Goal: Information Seeking & Learning: Learn about a topic

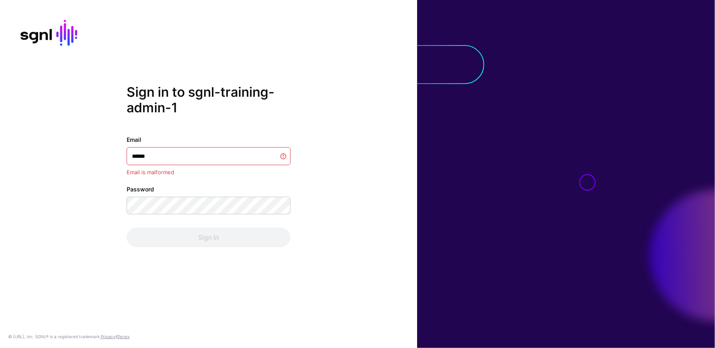
type input "*******"
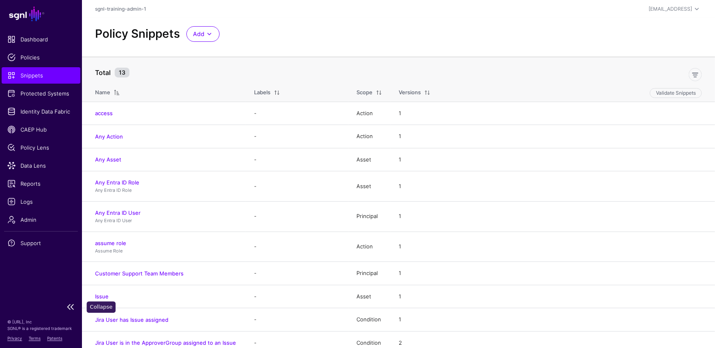
click at [73, 307] on link at bounding box center [41, 307] width 82 height 10
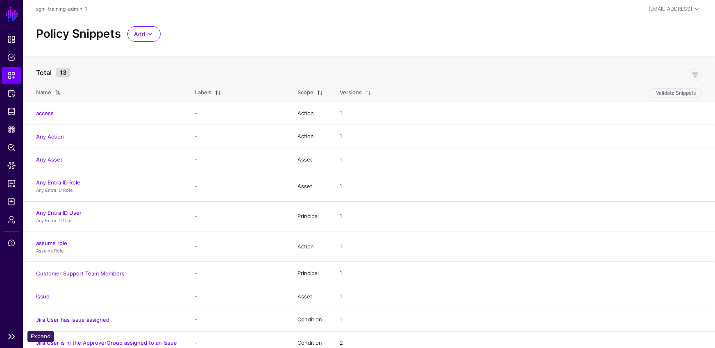
click at [13, 339] on link at bounding box center [11, 337] width 23 height 10
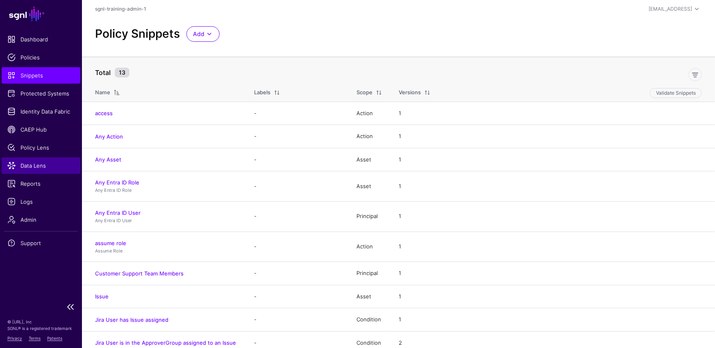
click at [45, 167] on span "Data Lens" at bounding box center [40, 165] width 67 height 8
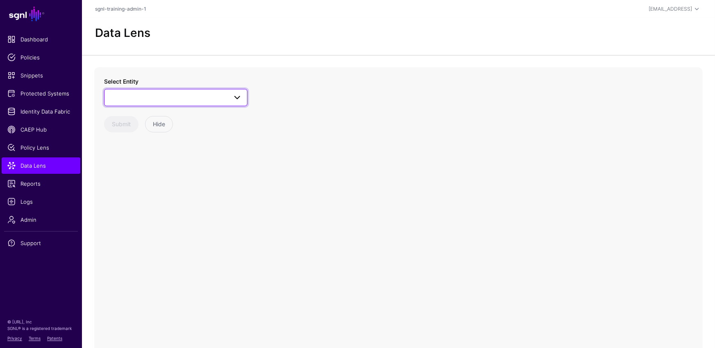
click at [183, 90] on link at bounding box center [175, 97] width 143 height 17
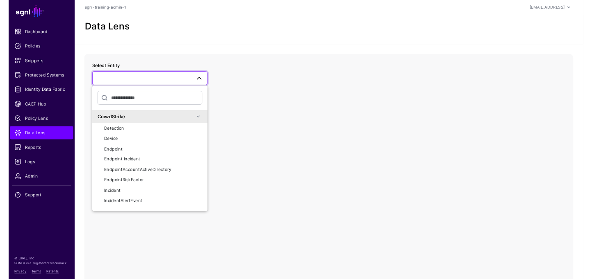
scroll to position [78, 0]
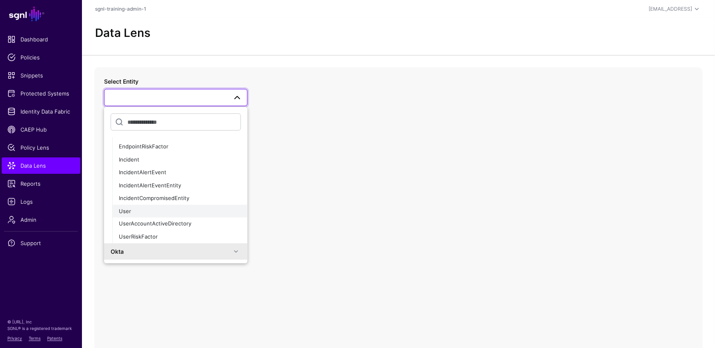
click at [146, 212] on div "User" at bounding box center [180, 211] width 122 height 8
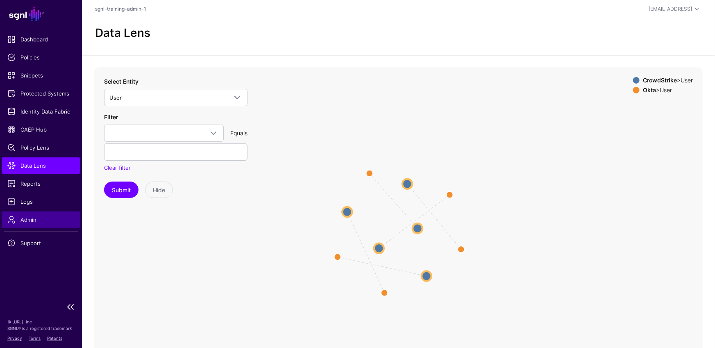
click at [28, 220] on span "Admin" at bounding box center [40, 220] width 67 height 8
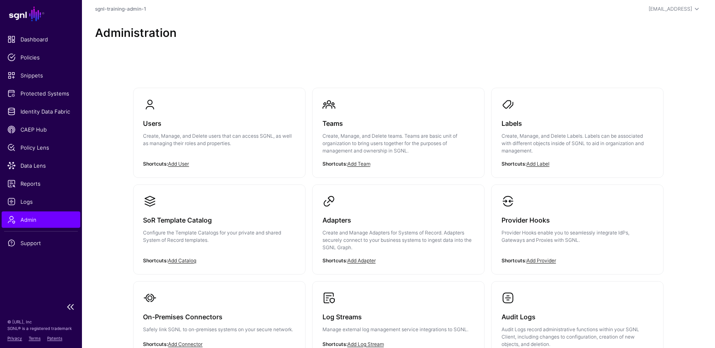
click at [28, 220] on span "Admin" at bounding box center [40, 220] width 67 height 8
click at [208, 111] on div "Users Create, Manage, and Delete users that can access SGNL, as well as managin…" at bounding box center [219, 135] width 152 height 49
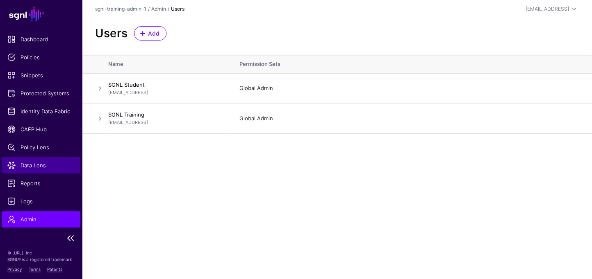
click at [28, 168] on span "Data Lens" at bounding box center [40, 165] width 67 height 8
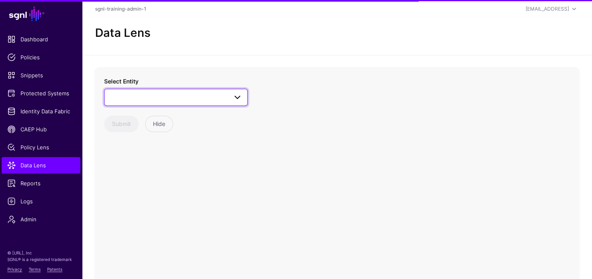
click at [169, 105] on link at bounding box center [175, 97] width 143 height 17
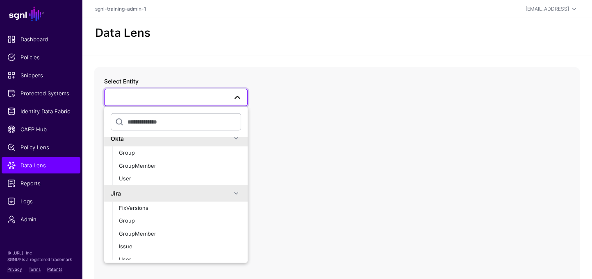
scroll to position [167, 0]
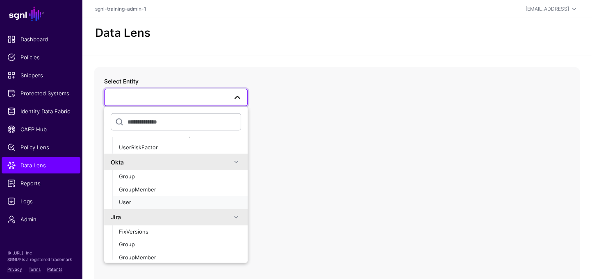
drag, startPoint x: 134, startPoint y: 202, endPoint x: 166, endPoint y: 200, distance: 32.0
click at [134, 202] on div "User" at bounding box center [180, 203] width 122 height 8
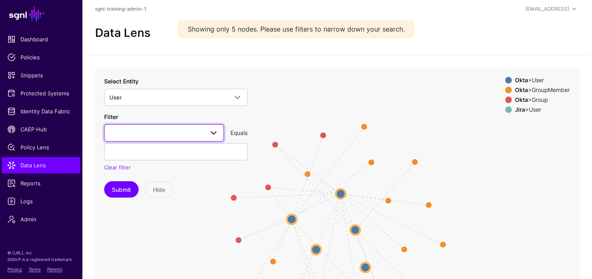
click at [196, 133] on span at bounding box center [163, 133] width 109 height 10
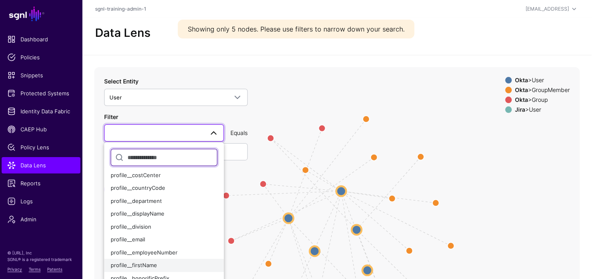
scroll to position [155, 0]
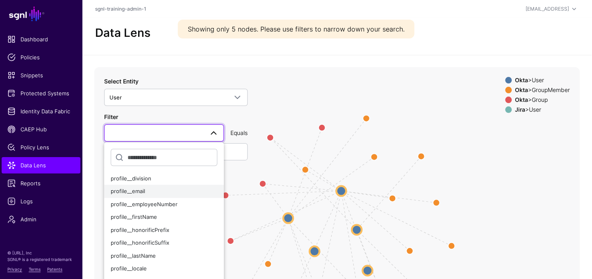
click at [157, 194] on div "profile__email" at bounding box center [164, 192] width 107 height 8
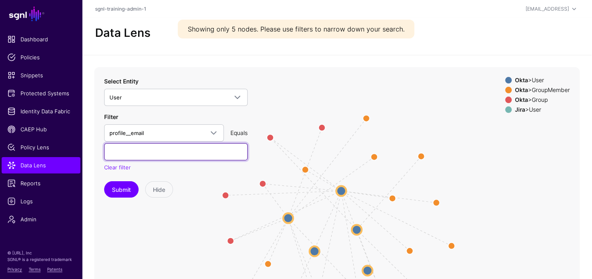
click at [168, 144] on input "text" at bounding box center [175, 151] width 143 height 17
type input "**********"
click at [104, 182] on button "Submit" at bounding box center [121, 190] width 34 height 16
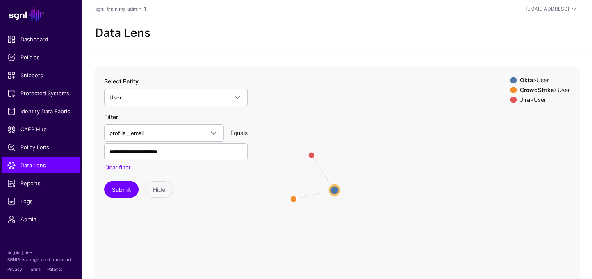
drag, startPoint x: 397, startPoint y: 184, endPoint x: 380, endPoint y: 147, distance: 40.0
click at [380, 147] on icon "same_as same_as User User User User User User" at bounding box center [336, 231] width 485 height 328
click at [312, 152] on circle at bounding box center [310, 154] width 13 height 13
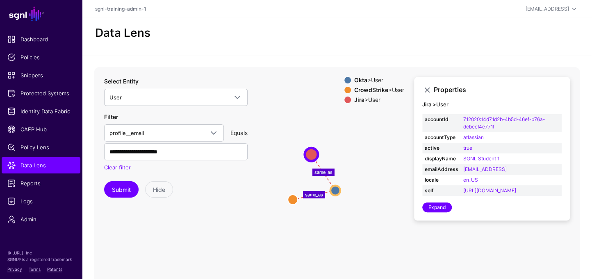
scroll to position [4, 0]
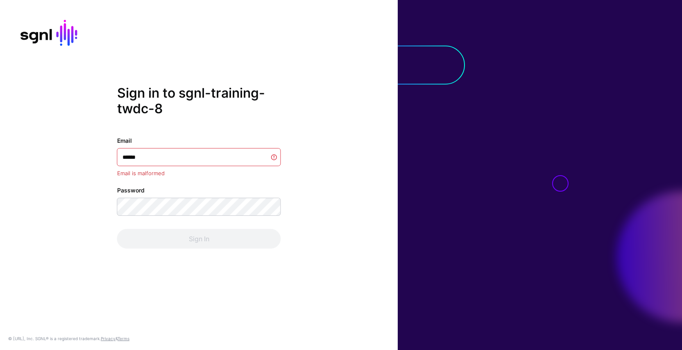
type input "*******"
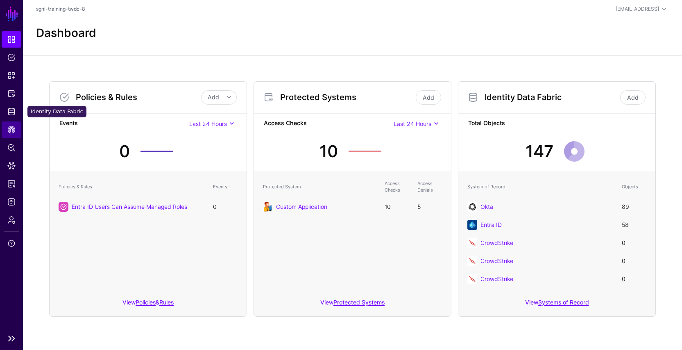
click at [10, 130] on span "CAEP Hub" at bounding box center [11, 129] width 8 height 8
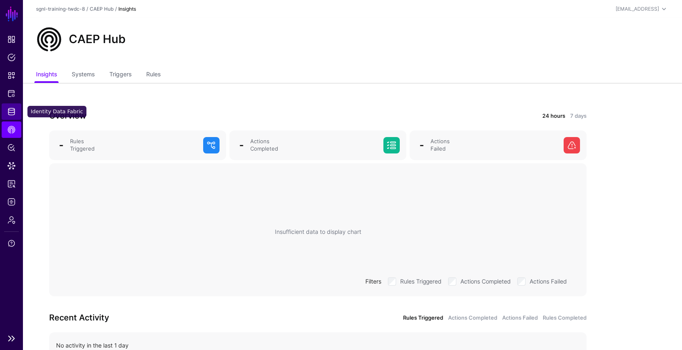
click at [5, 108] on link "Identity Data Fabric" at bounding box center [12, 111] width 20 height 16
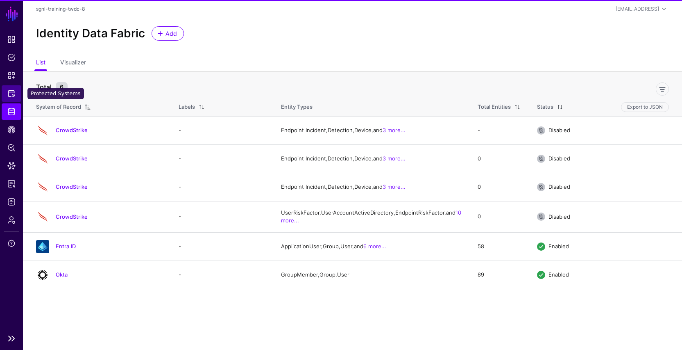
click at [13, 93] on span "Protected Systems" at bounding box center [11, 93] width 8 height 8
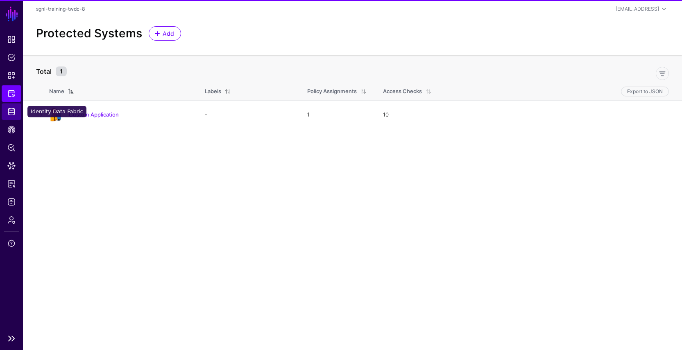
click at [10, 116] on link "Identity Data Fabric" at bounding box center [12, 111] width 20 height 16
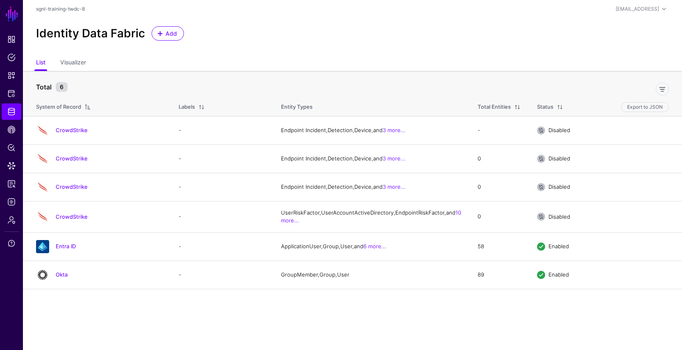
click at [300, 55] on ul "List Visualizer" at bounding box center [352, 63] width 633 height 16
click at [79, 232] on td "CrowdStrike" at bounding box center [97, 216] width 148 height 31
click at [79, 220] on link "CrowdStrike" at bounding box center [72, 216] width 32 height 7
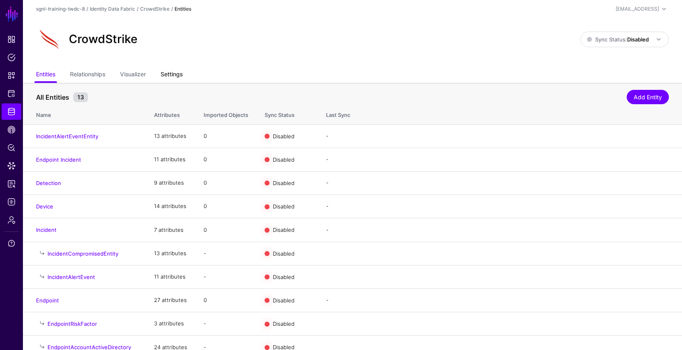
click at [178, 74] on link "Settings" at bounding box center [172, 75] width 22 height 16
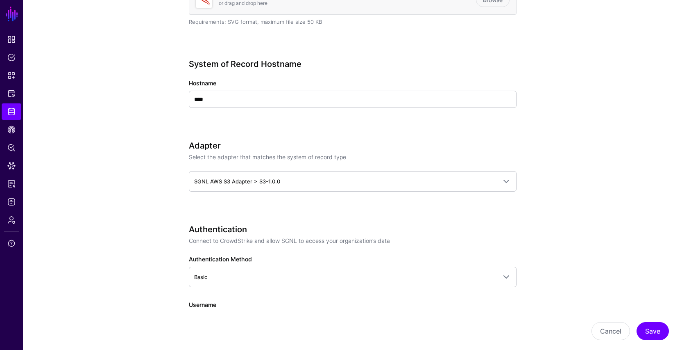
scroll to position [862, 0]
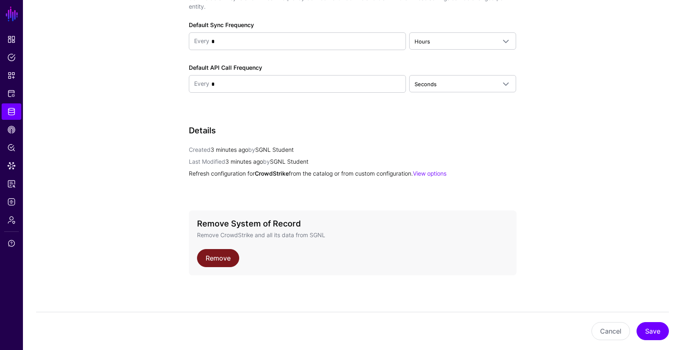
click at [223, 253] on link "Remove" at bounding box center [218, 258] width 42 height 18
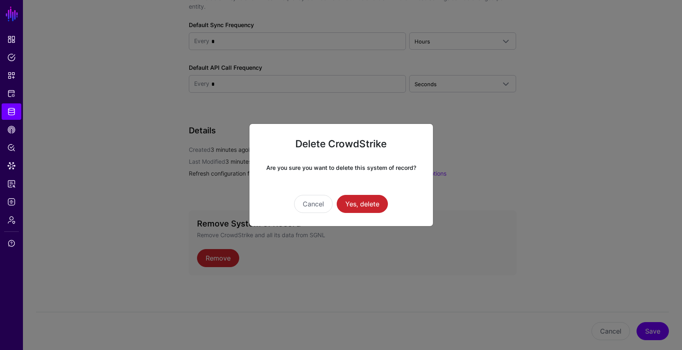
click at [389, 202] on div "Cancel Yes, delete" at bounding box center [341, 204] width 157 height 18
click at [369, 203] on button "Yes, delete" at bounding box center [362, 204] width 51 height 18
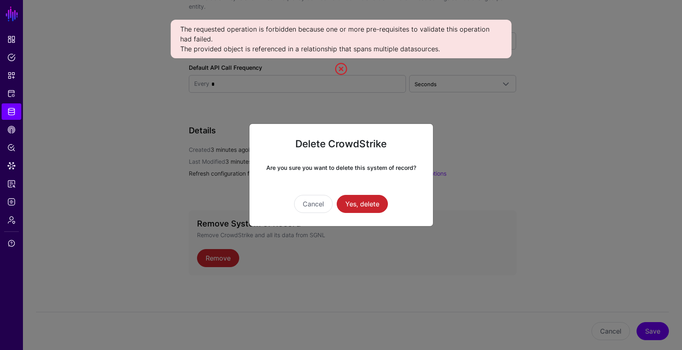
click at [181, 136] on ngb-modal-window "Delete CrowdStrike Are you sure you want to delete this system of record? Cance…" at bounding box center [341, 175] width 682 height 350
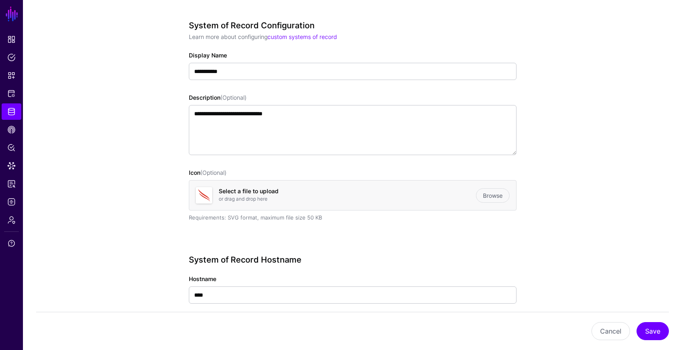
scroll to position [0, 0]
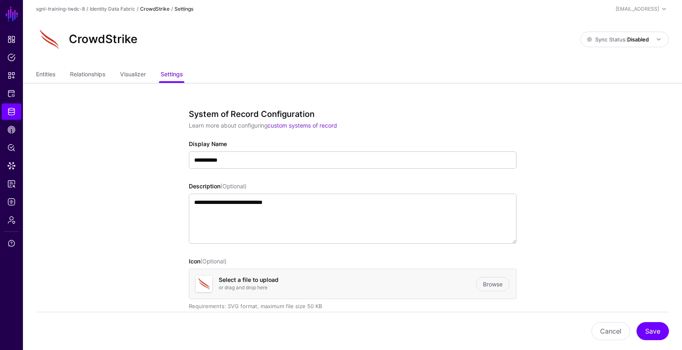
click at [7, 107] on link "Identity Data Fabric" at bounding box center [12, 111] width 20 height 16
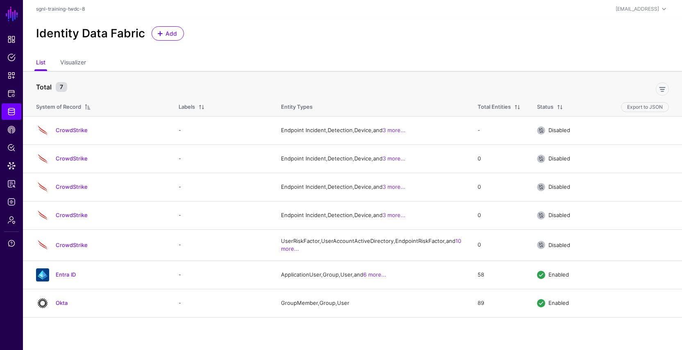
click at [315, 47] on div "Identity Data Fabric Add" at bounding box center [352, 36] width 659 height 37
click at [430, 41] on div "Identity Data Fabric Add" at bounding box center [352, 36] width 659 height 37
click at [347, 49] on div "Identity Data Fabric Add" at bounding box center [352, 36] width 659 height 37
click at [602, 43] on div "Identity Data Fabric Add" at bounding box center [352, 36] width 659 height 37
click at [20, 218] on link "Admin" at bounding box center [12, 219] width 20 height 16
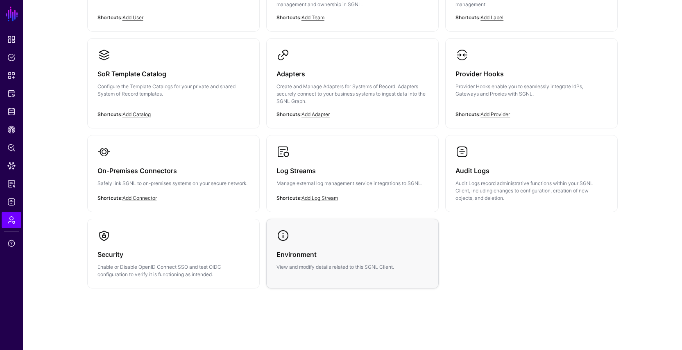
click at [321, 230] on link "Environment View and modify details related to this SGNL Client." at bounding box center [353, 249] width 172 height 61
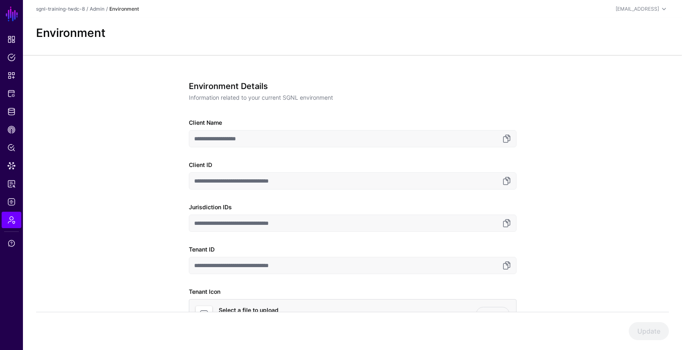
click at [515, 181] on input "**********" at bounding box center [353, 180] width 328 height 17
click at [511, 180] on input "**********" at bounding box center [353, 180] width 328 height 17
click at [504, 177] on link at bounding box center [507, 181] width 10 height 10
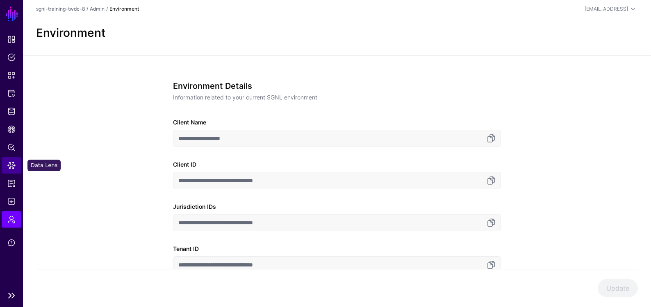
click at [14, 164] on span "Data Lens" at bounding box center [11, 165] width 8 height 8
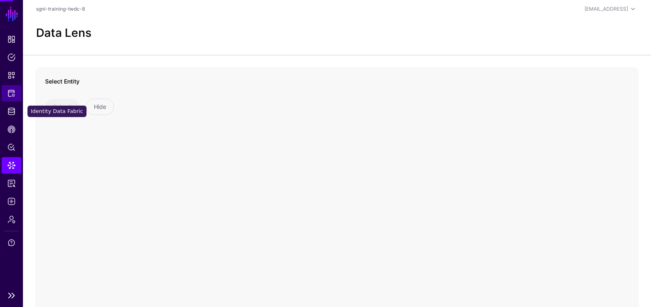
click at [20, 97] on link "Protected Systems" at bounding box center [12, 93] width 20 height 16
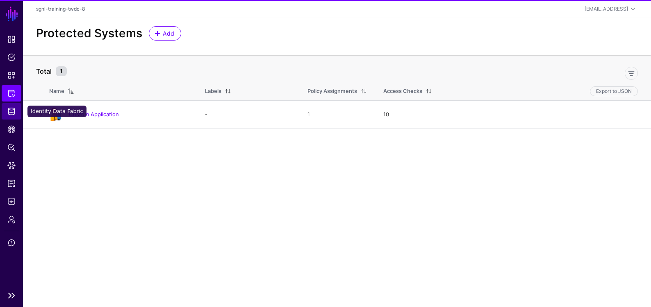
click at [11, 109] on span "Identity Data Fabric" at bounding box center [11, 111] width 8 height 8
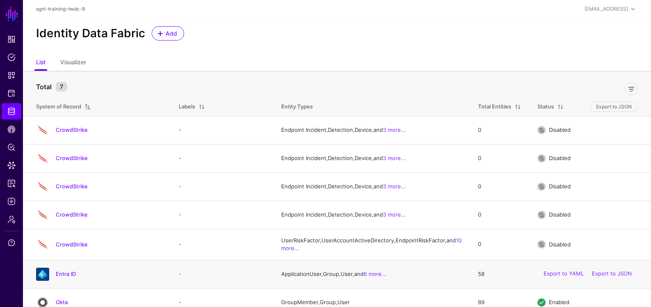
scroll to position [32, 0]
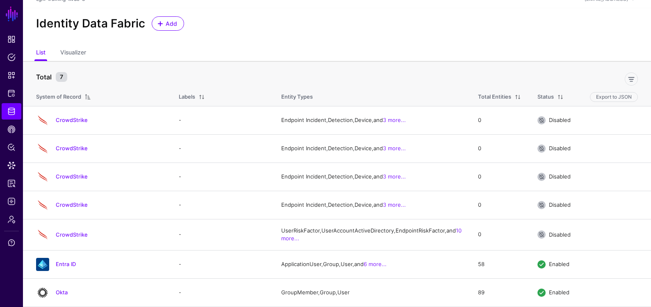
click at [57, 294] on link "Okta" at bounding box center [62, 292] width 12 height 7
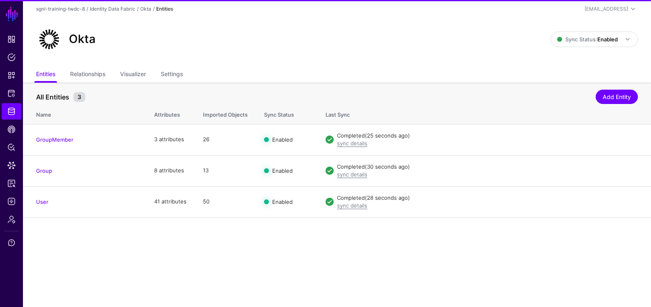
click at [587, 49] on div "Okta Sync Status: Enabled Enabled Syncing active for all configured entities th…" at bounding box center [337, 39] width 602 height 26
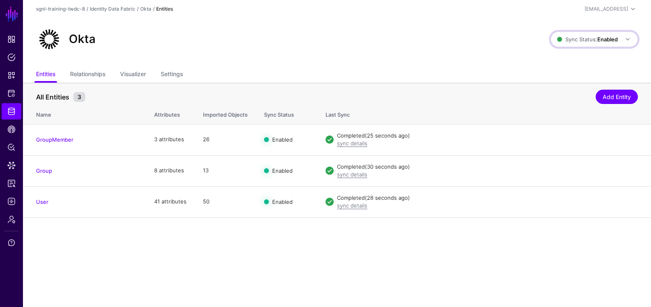
drag, startPoint x: 594, startPoint y: 35, endPoint x: 593, endPoint y: 55, distance: 20.5
click at [594, 35] on span "Sync Status: Enabled" at bounding box center [587, 39] width 61 height 9
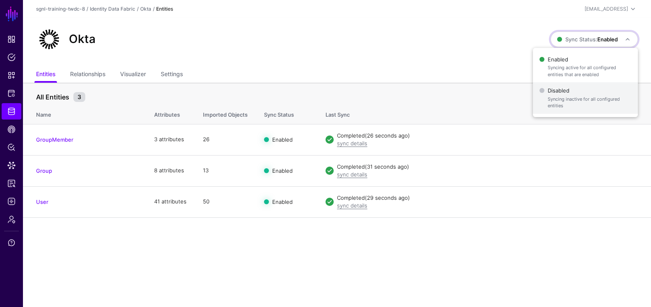
click at [572, 89] on span "Disabled Syncing inactive for all configured entities" at bounding box center [585, 98] width 92 height 27
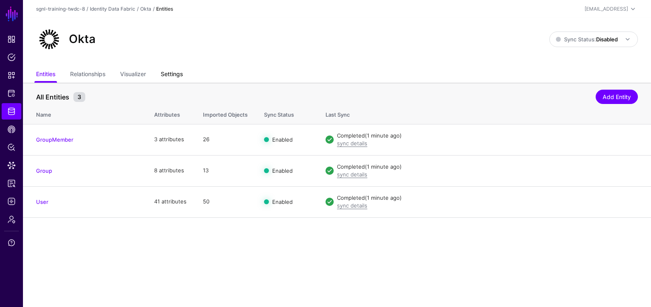
click at [177, 82] on link "Settings" at bounding box center [172, 75] width 22 height 16
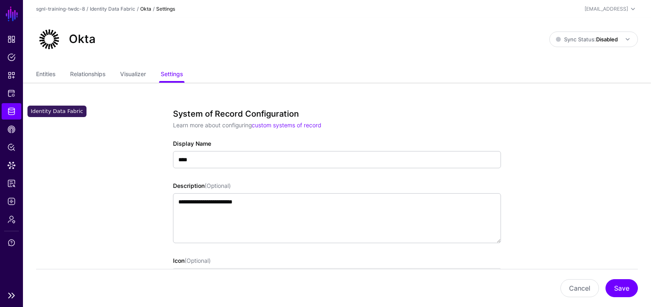
click at [5, 112] on link "Identity Data Fabric" at bounding box center [12, 111] width 20 height 16
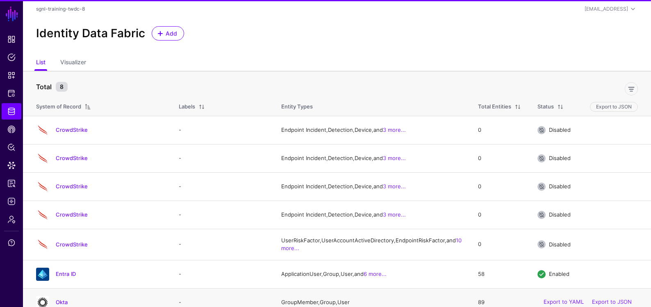
scroll to position [63, 0]
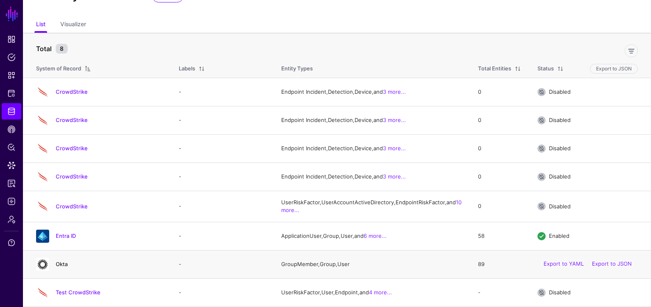
click at [63, 261] on link "Okta" at bounding box center [62, 264] width 12 height 7
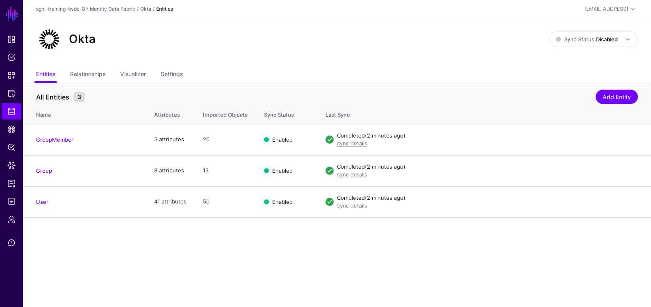
click at [188, 73] on ul "Entities Relationships Visualizer Settings" at bounding box center [337, 75] width 602 height 16
drag, startPoint x: 184, startPoint y: 73, endPoint x: 191, endPoint y: 73, distance: 6.6
click at [183, 73] on link "Settings" at bounding box center [172, 75] width 22 height 16
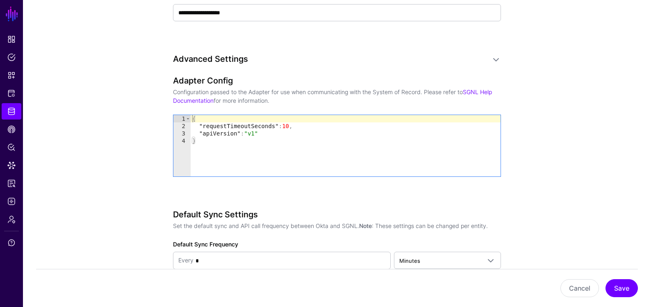
scroll to position [687, 0]
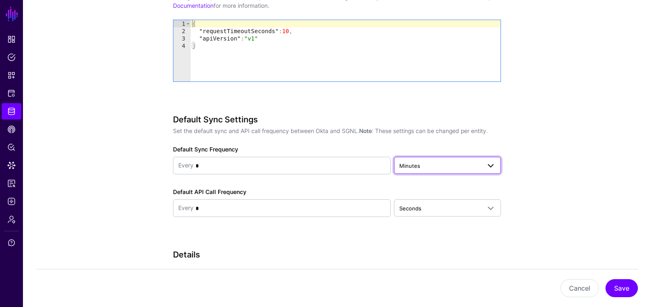
click at [425, 170] on span "Minutes" at bounding box center [447, 166] width 96 height 10
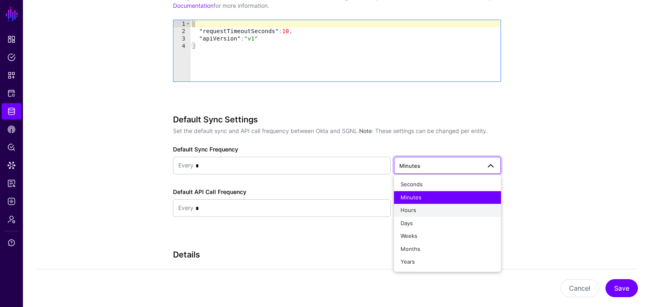
click at [413, 207] on span "Hours" at bounding box center [408, 210] width 16 height 7
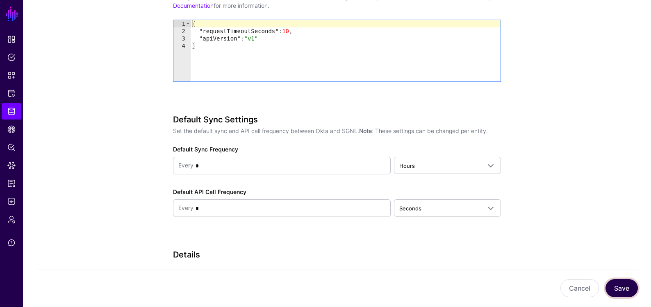
click at [620, 291] on button "Save" at bounding box center [621, 288] width 32 height 18
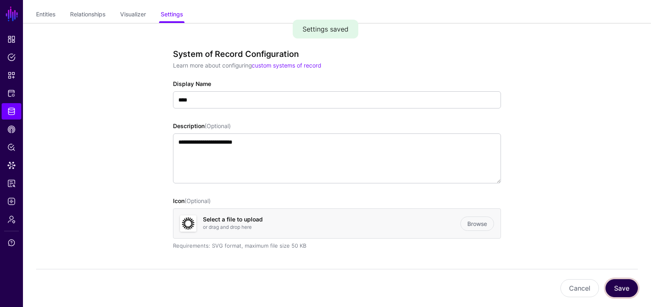
scroll to position [0, 0]
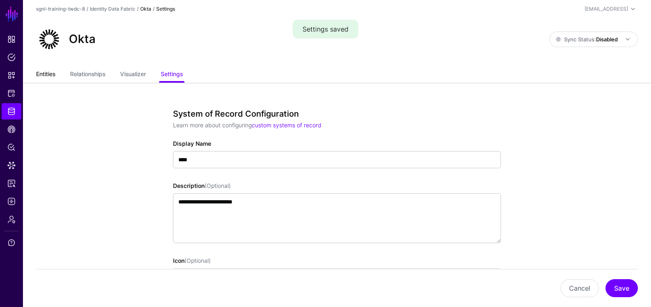
click at [45, 71] on link "Entities" at bounding box center [45, 75] width 19 height 16
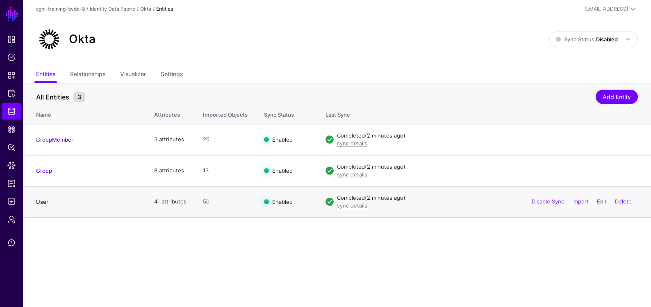
click at [39, 201] on link "User" at bounding box center [42, 202] width 12 height 7
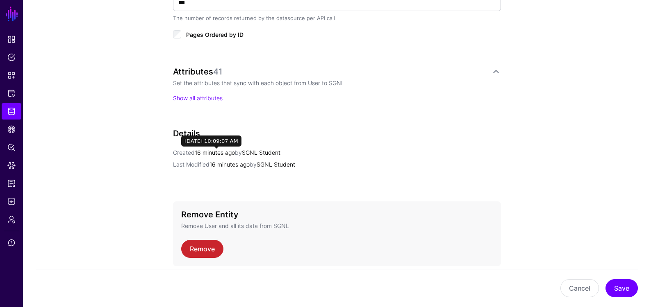
scroll to position [367, 0]
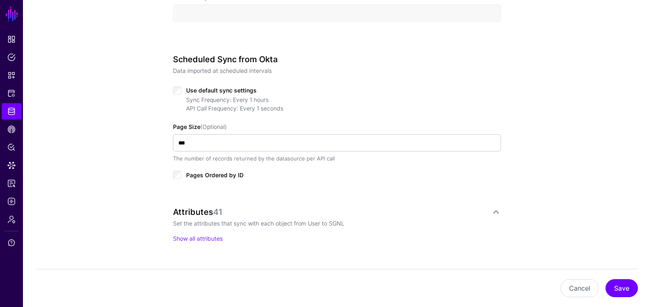
click at [184, 91] on div "Use default sync settings" at bounding box center [337, 90] width 328 height 10
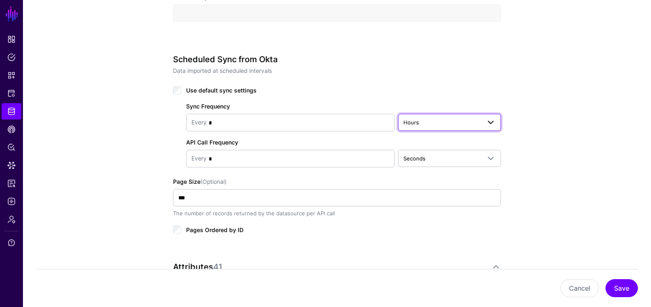
click at [399, 125] on link "Hours" at bounding box center [449, 122] width 103 height 17
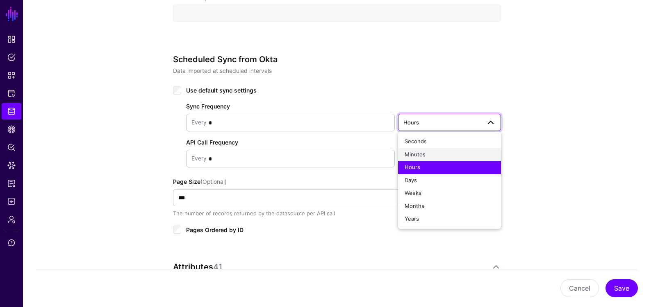
click at [415, 154] on span "Minutes" at bounding box center [414, 154] width 21 height 7
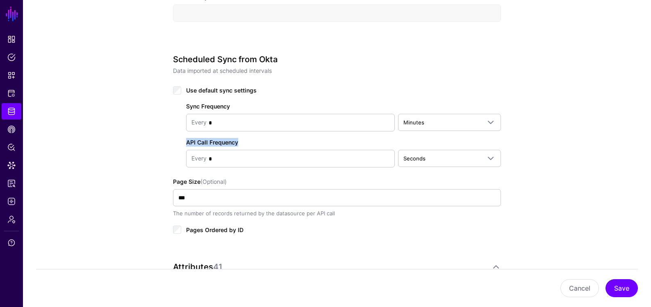
drag, startPoint x: 240, startPoint y: 142, endPoint x: 182, endPoint y: 140, distance: 57.4
click at [182, 140] on div "Sync Frequency Every * Minutes Seconds Minutes Hours Days Weeks Months Years AP…" at bounding box center [337, 131] width 328 height 72
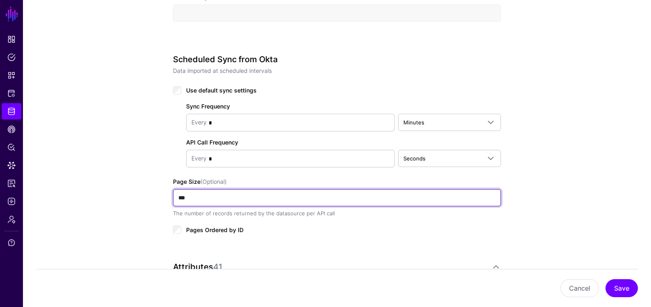
click at [211, 194] on input "***" at bounding box center [337, 197] width 328 height 17
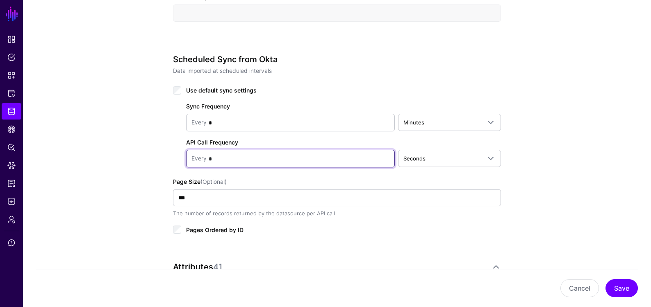
click at [218, 163] on input "*" at bounding box center [298, 159] width 183 height 16
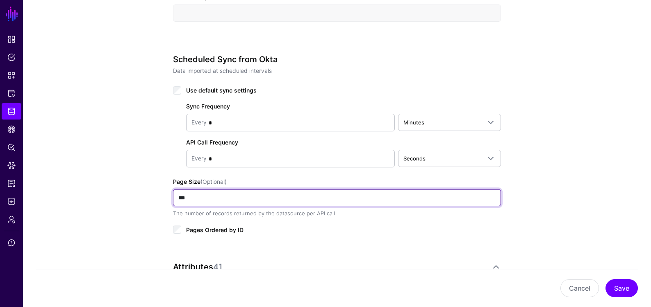
click at [195, 201] on input "***" at bounding box center [337, 197] width 328 height 17
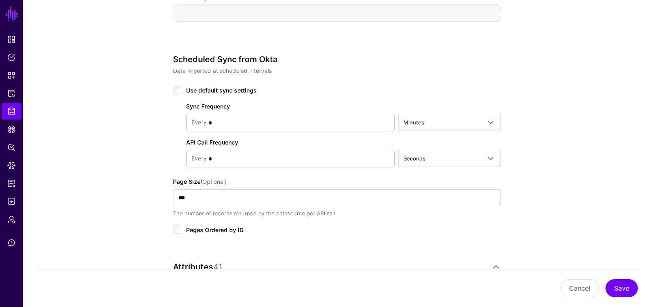
click at [241, 141] on div "Sync Frequency Every * Minutes Seconds Minutes Hours Days Weeks Months Years AP…" at bounding box center [337, 131] width 328 height 72
drag, startPoint x: 236, startPoint y: 144, endPoint x: 216, endPoint y: 149, distance: 20.4
click at [181, 143] on div "Sync Frequency Every * Minutes Seconds Minutes Hours Days Weeks Months Years AP…" at bounding box center [337, 131] width 328 height 72
click at [243, 147] on div "Sync Frequency Every * Minutes Seconds Minutes Hours Days Weeks Months Years AP…" at bounding box center [337, 131] width 328 height 72
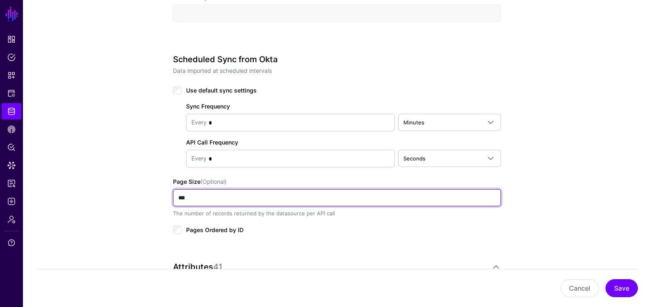
drag, startPoint x: 200, startPoint y: 199, endPoint x: 164, endPoint y: 200, distance: 35.2
click at [164, 200] on div "**********" at bounding box center [337, 118] width 380 height 837
type input "***"
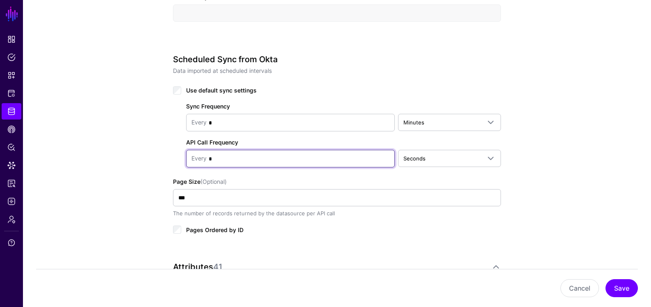
click at [279, 158] on input "*" at bounding box center [298, 159] width 183 height 16
type input "***"
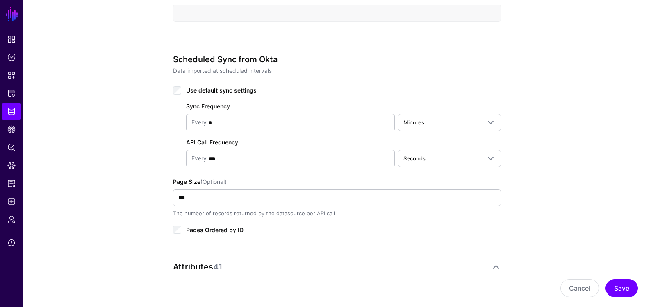
click at [536, 55] on div "**********" at bounding box center [337, 118] width 628 height 837
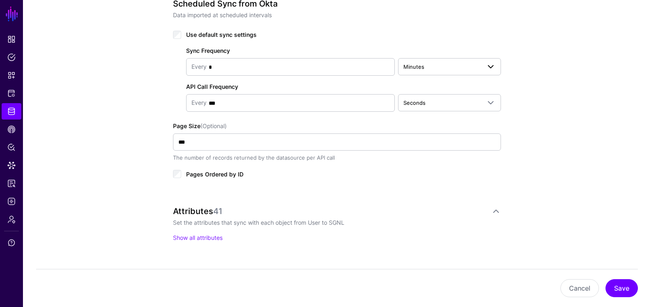
scroll to position [304, 0]
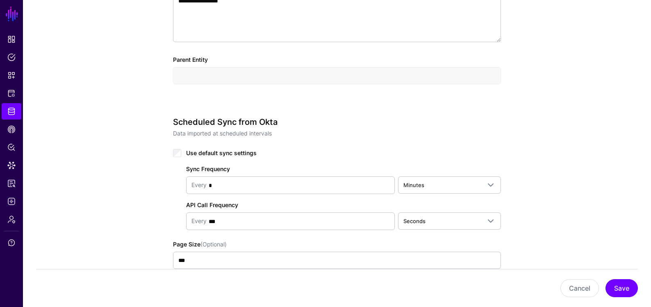
click at [199, 152] on span "Use default sync settings" at bounding box center [221, 153] width 70 height 7
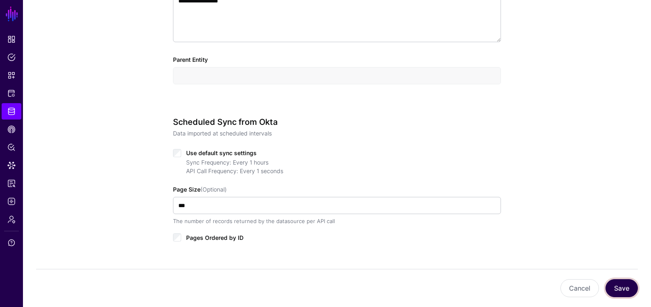
click at [610, 281] on button "Save" at bounding box center [621, 288] width 32 height 18
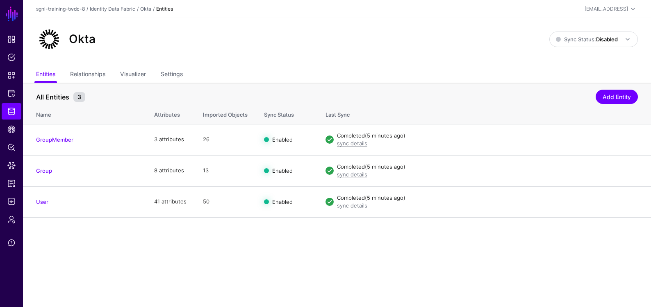
drag, startPoint x: 303, startPoint y: 68, endPoint x: 245, endPoint y: 52, distance: 60.7
click at [303, 68] on ul "Entities Relationships Visualizer Settings" at bounding box center [337, 75] width 602 height 16
click at [85, 38] on h2 "Okta" at bounding box center [82, 39] width 27 height 14
click at [47, 202] on link "User" at bounding box center [42, 202] width 12 height 7
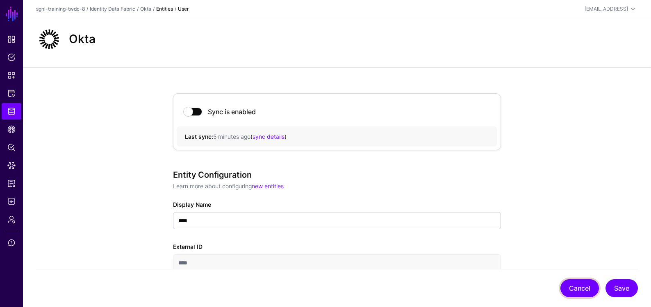
click at [586, 286] on button "Cancel" at bounding box center [579, 288] width 39 height 18
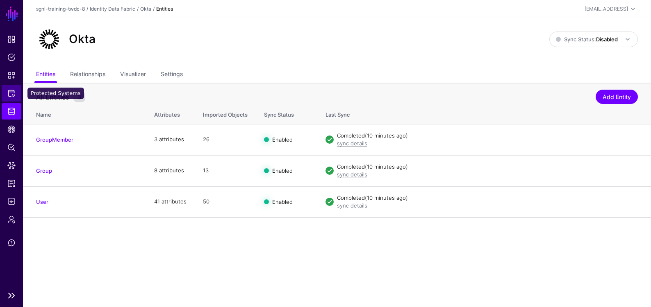
click at [12, 96] on span "Protected Systems" at bounding box center [11, 93] width 8 height 8
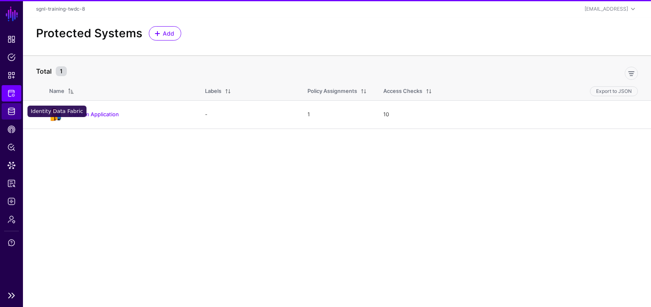
click at [12, 117] on link "Identity Data Fabric" at bounding box center [12, 111] width 20 height 16
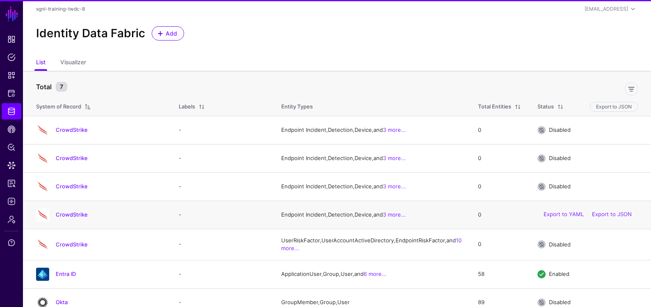
scroll to position [32, 0]
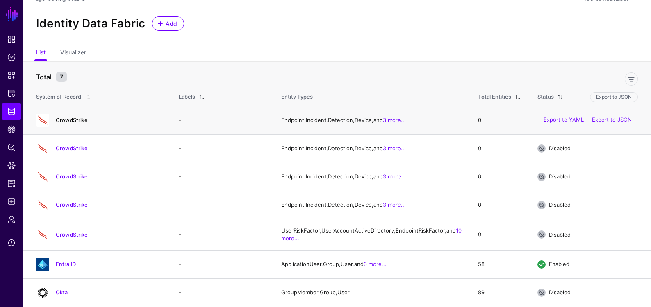
click at [69, 117] on link "CrowdStrike" at bounding box center [72, 120] width 32 height 7
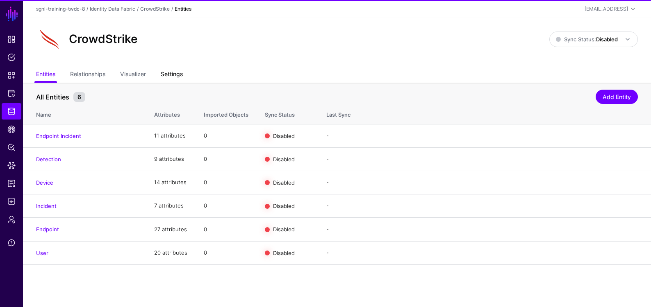
click at [173, 79] on link "Settings" at bounding box center [172, 75] width 22 height 16
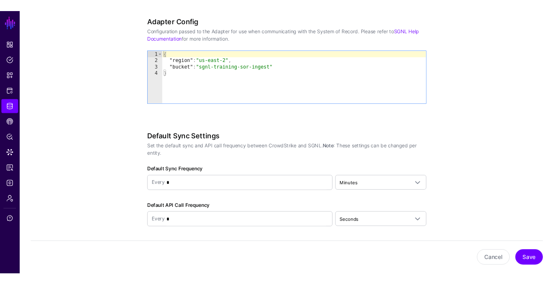
scroll to position [600, 0]
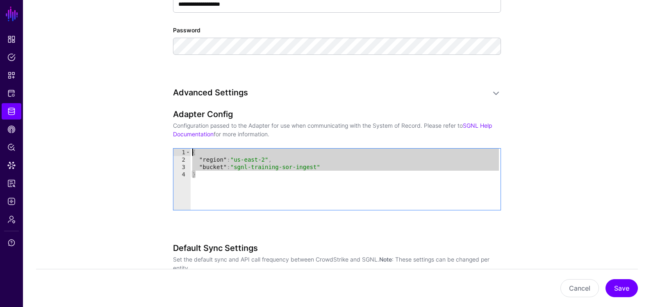
drag, startPoint x: 213, startPoint y: 173, endPoint x: 177, endPoint y: 148, distance: 44.4
click at [177, 148] on div "* 1 2 3 4 { "region" : "us-east-2" , "bucket" : "sgnl-training-sor-ingest" } XX…" at bounding box center [337, 179] width 328 height 62
type textarea "**********"
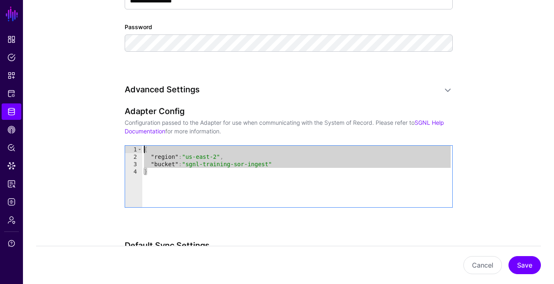
click at [494, 56] on app-datasources-details-form "**********" at bounding box center [288, 45] width 531 height 1128
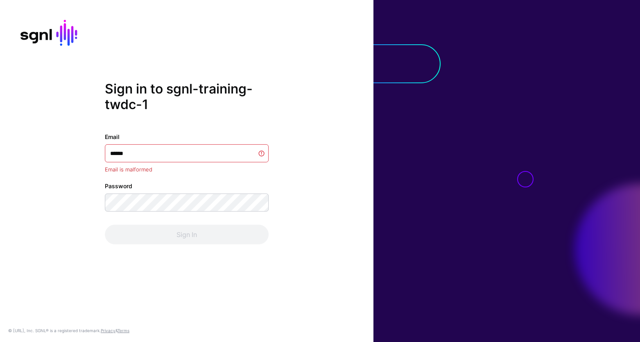
type input "*******"
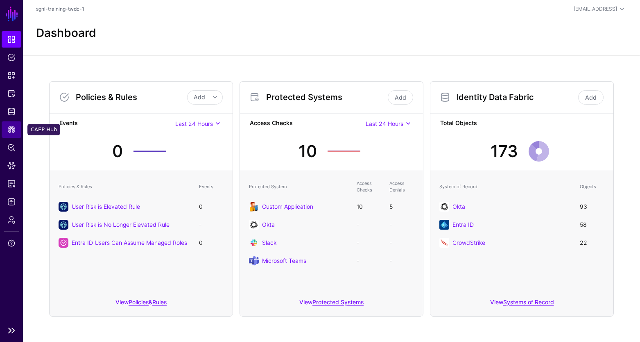
click at [7, 136] on link "CAEP Hub" at bounding box center [12, 129] width 20 height 16
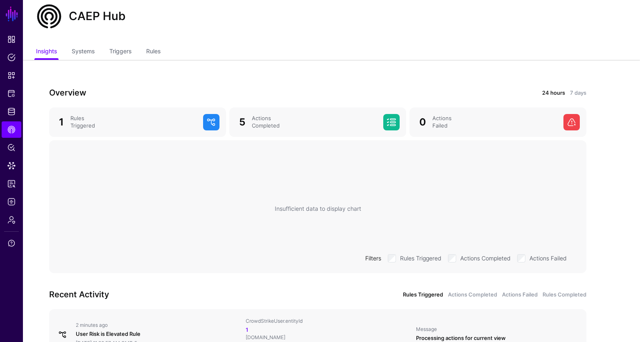
scroll to position [81, 0]
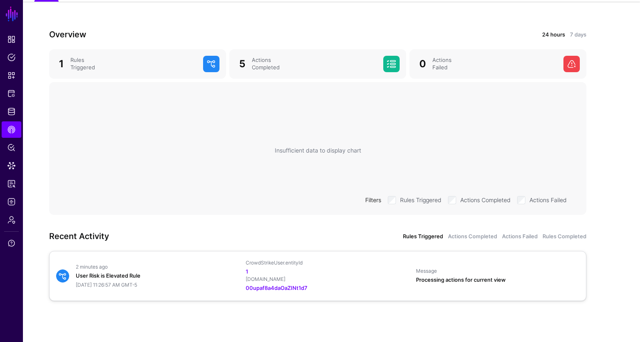
click at [196, 279] on div "User Risk is Elevated Rule" at bounding box center [157, 276] width 163 height 8
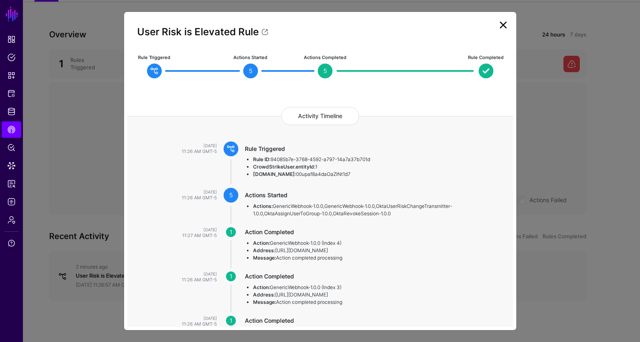
click at [506, 23] on link at bounding box center [503, 24] width 13 height 13
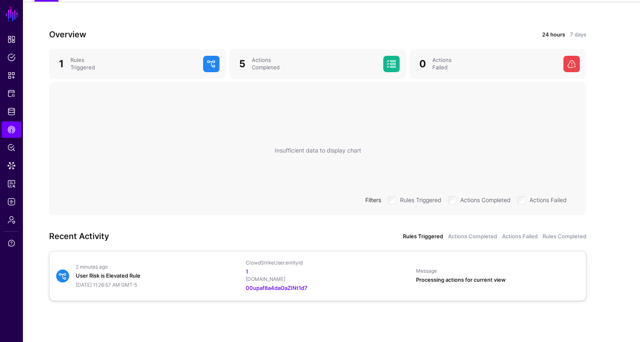
click at [167, 275] on div "User Risk is Elevated Rule" at bounding box center [157, 276] width 163 height 8
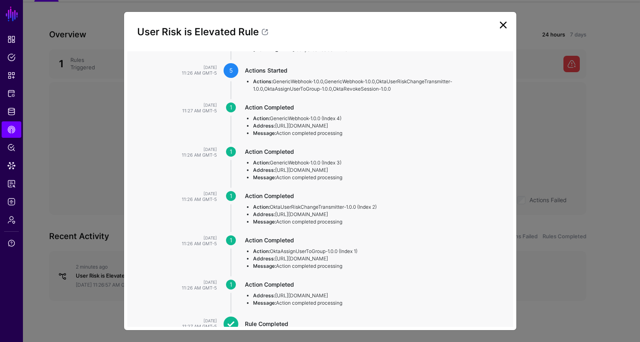
scroll to position [114, 0]
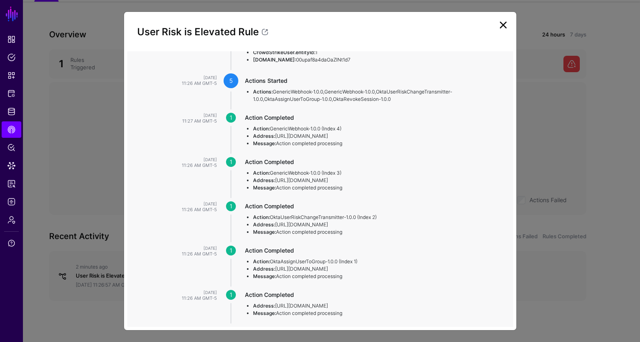
click at [508, 23] on link at bounding box center [503, 24] width 13 height 13
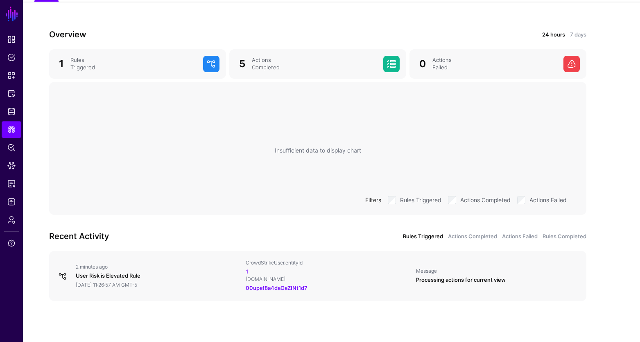
scroll to position [53, 0]
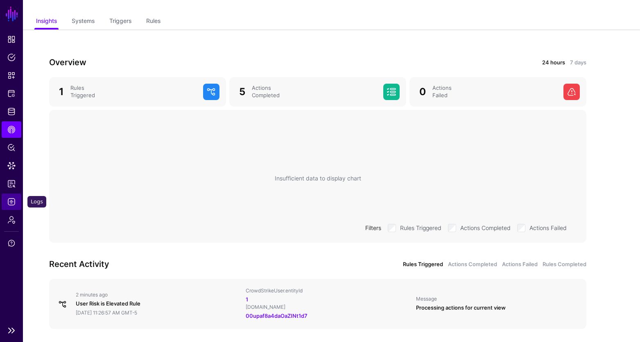
click at [11, 198] on span "Logs" at bounding box center [11, 202] width 8 height 8
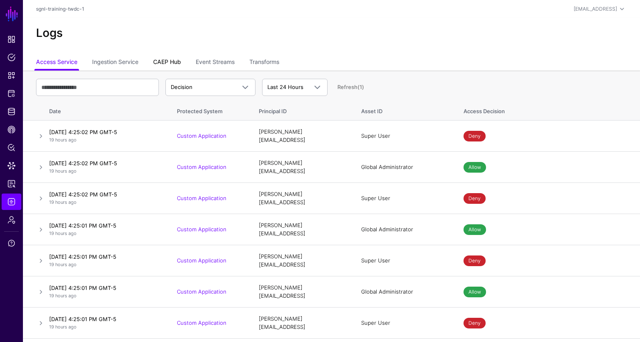
click at [161, 59] on link "CAEP Hub" at bounding box center [167, 63] width 28 height 16
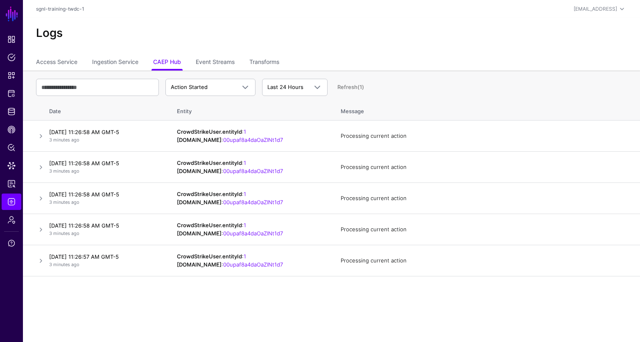
click at [241, 77] on div "Action Started Action Started Action Completed Action Errored Action Failed Rul…" at bounding box center [331, 87] width 591 height 24
click at [239, 84] on span at bounding box center [243, 87] width 15 height 10
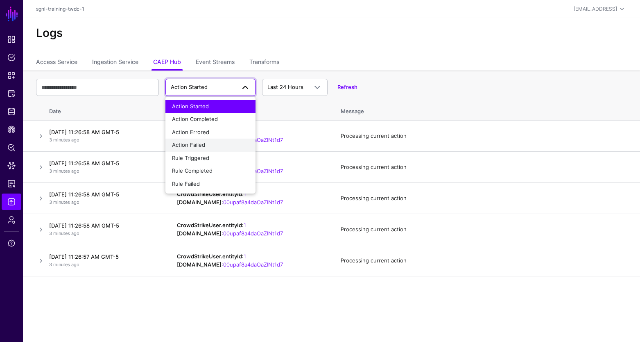
click at [204, 143] on span "Action Failed" at bounding box center [188, 144] width 33 height 7
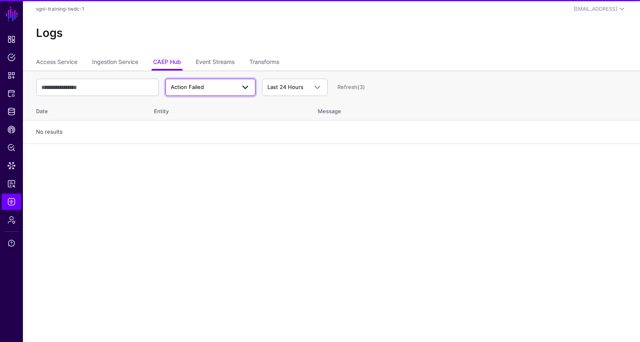
click at [213, 87] on span "Action Failed" at bounding box center [203, 87] width 65 height 8
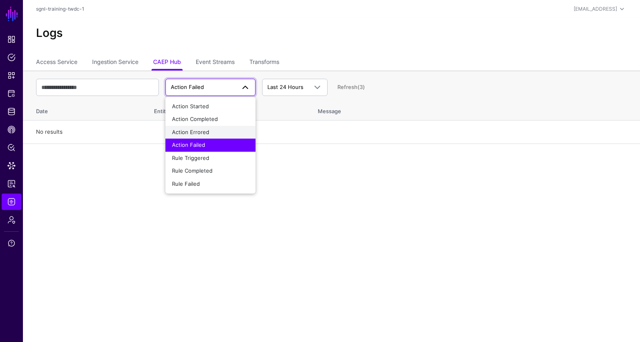
click at [208, 134] on div "Action Errored" at bounding box center [210, 132] width 77 height 8
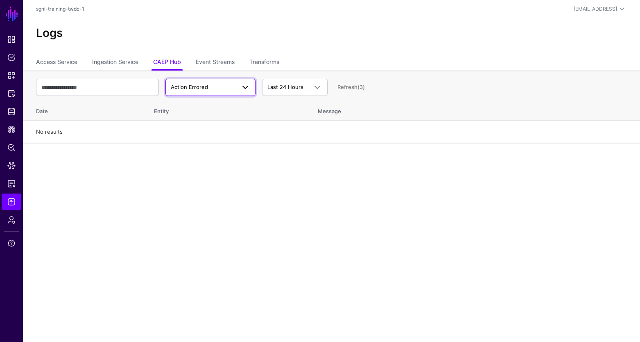
click at [212, 79] on link "Action Errored" at bounding box center [211, 87] width 90 height 17
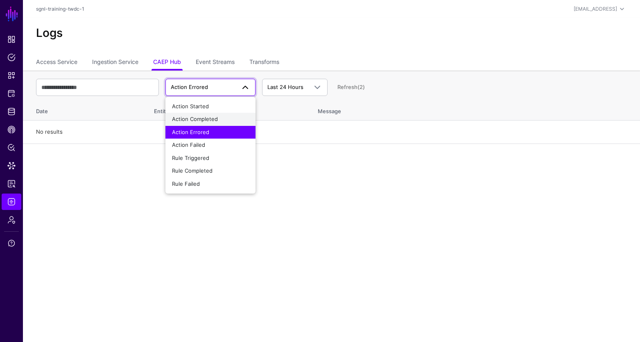
click at [211, 120] on span "Action Completed" at bounding box center [195, 119] width 46 height 7
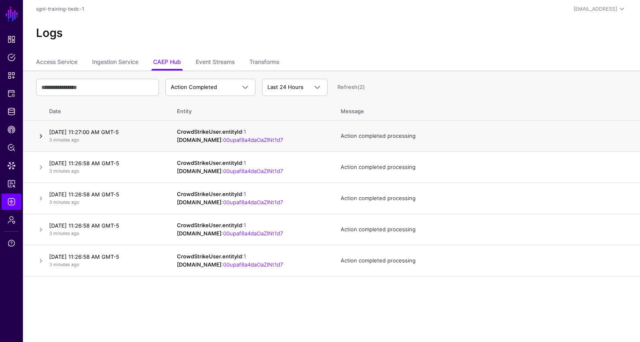
click at [36, 139] on link at bounding box center [41, 136] width 10 height 10
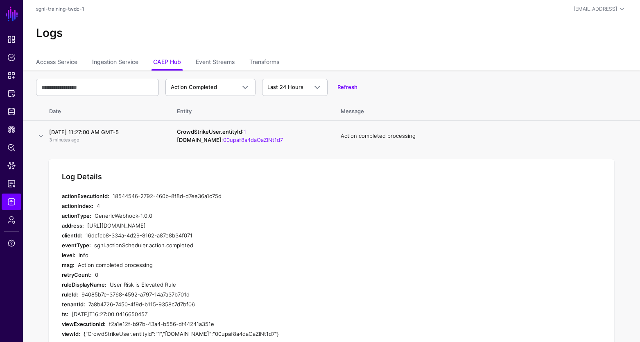
scroll to position [39, 0]
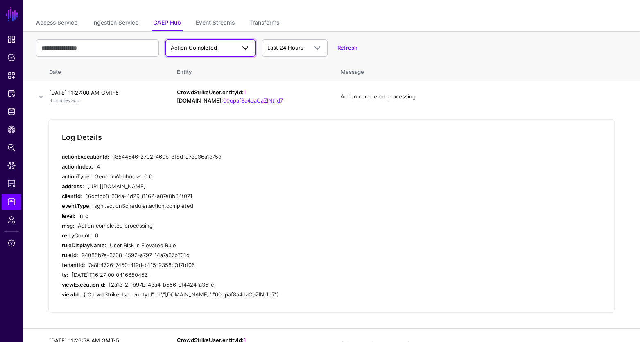
click at [234, 55] on link "Action Completed" at bounding box center [211, 47] width 90 height 17
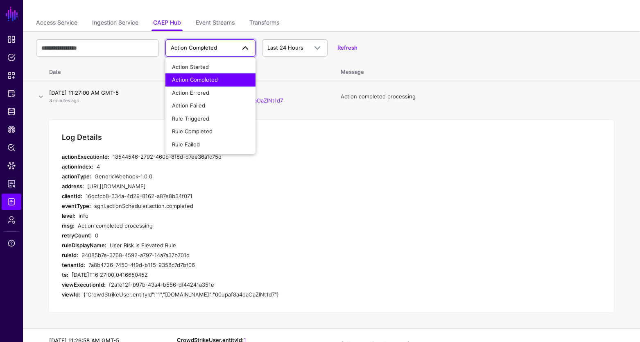
click at [325, 116] on td "Log Details actionExecutionId: 18544546-2792-460b-8f8d-d7ee36a1c75d actionIndex…" at bounding box center [332, 220] width 618 height 216
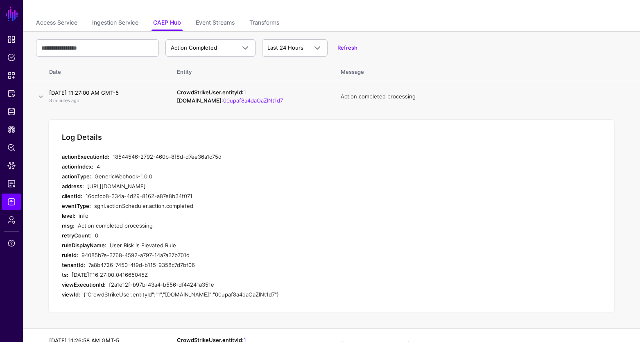
scroll to position [0, 0]
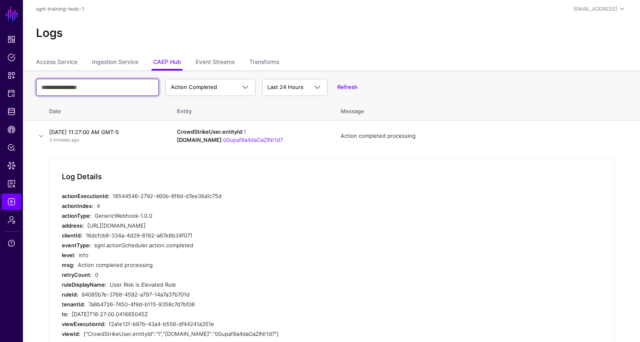
click at [91, 82] on input "text" at bounding box center [97, 87] width 123 height 17
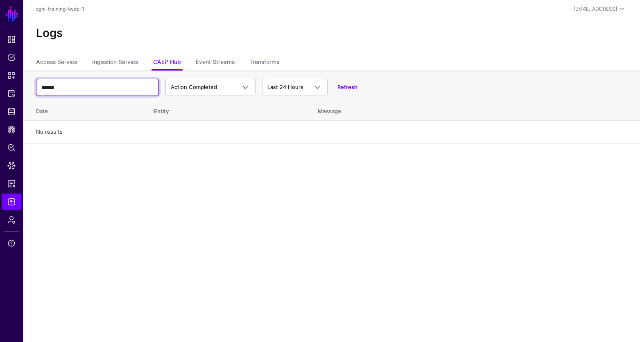
type input "*******"
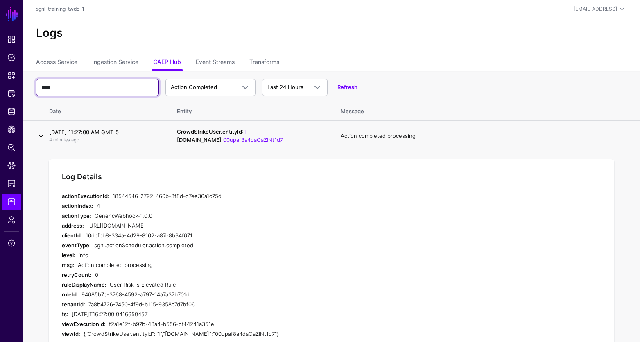
type input "****"
click at [37, 134] on link at bounding box center [41, 136] width 10 height 10
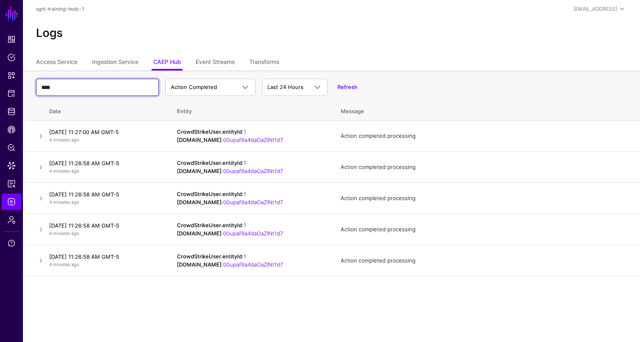
click at [85, 91] on input "****" at bounding box center [97, 87] width 123 height 17
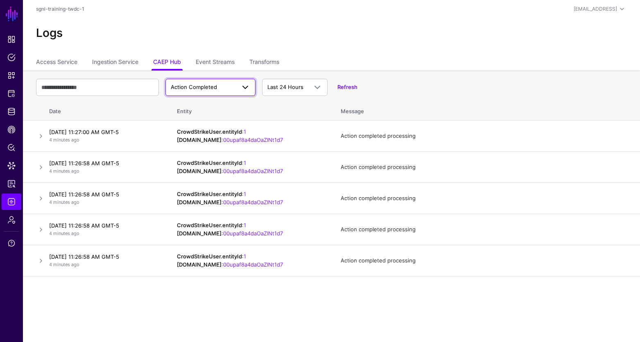
click at [255, 89] on link "Action Completed" at bounding box center [211, 87] width 90 height 17
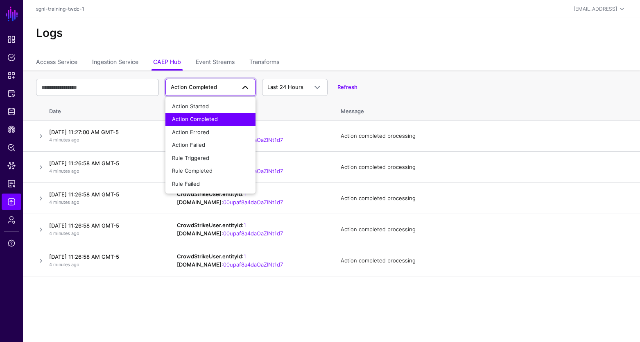
click at [415, 69] on ul "Access Service Ingestion Service CAEP Hub Event Streams Transforms" at bounding box center [331, 63] width 591 height 16
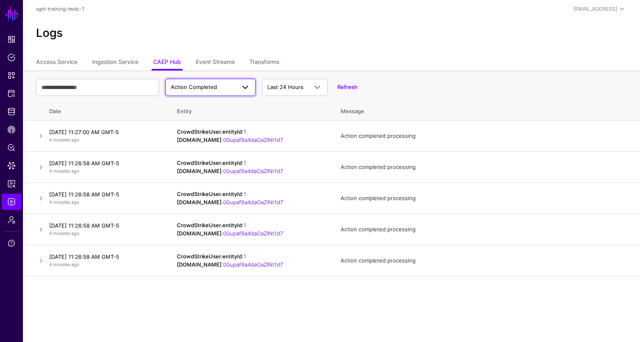
click at [220, 91] on span "Action Completed" at bounding box center [210, 87] width 79 height 10
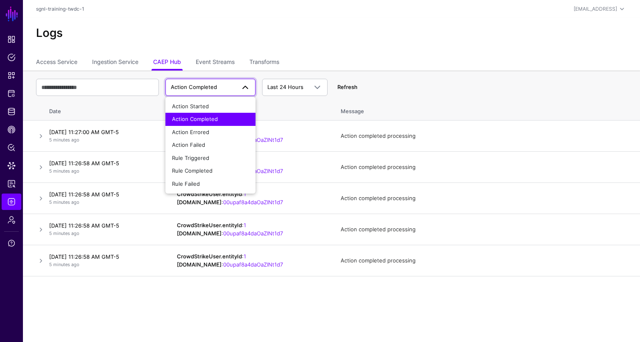
click at [351, 86] on link "Refresh" at bounding box center [348, 87] width 20 height 7
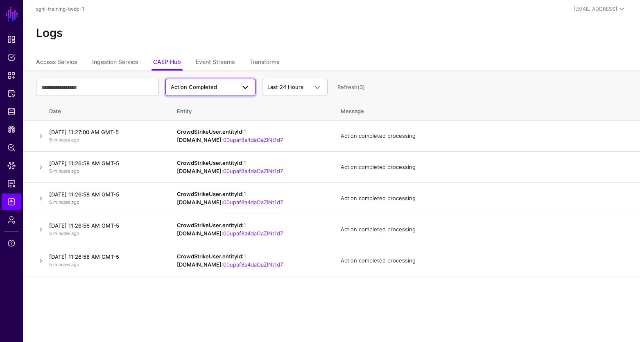
click at [219, 85] on span "Action Completed" at bounding box center [203, 87] width 65 height 8
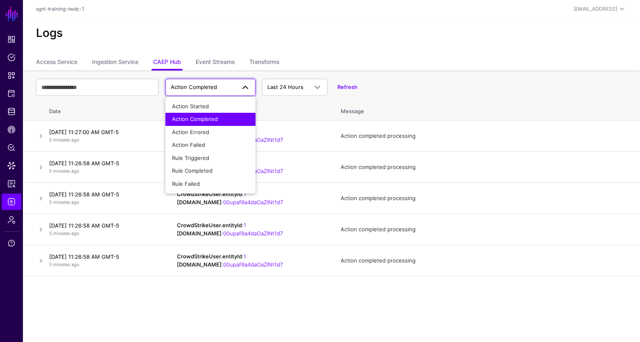
click at [390, 65] on ul "Access Service Ingestion Service CAEP Hub Event Streams Transforms" at bounding box center [331, 63] width 591 height 16
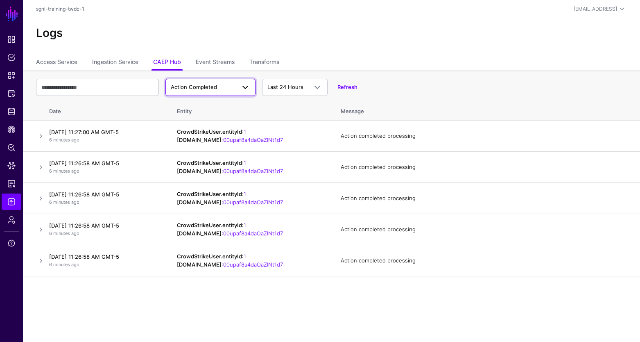
click at [207, 91] on span "Action Completed" at bounding box center [203, 87] width 65 height 8
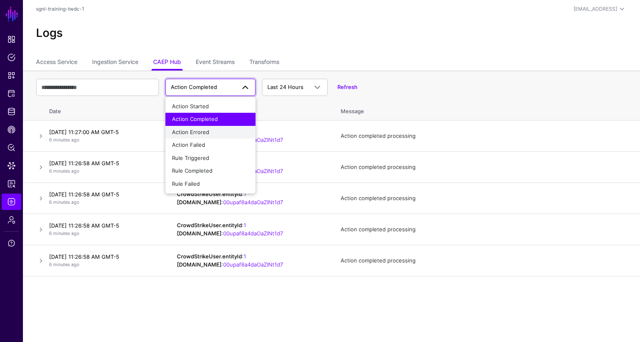
click at [208, 134] on span "Action Errored" at bounding box center [190, 132] width 37 height 7
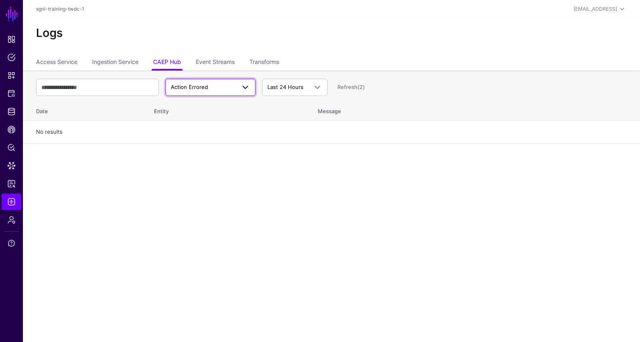
click at [234, 91] on span "Action Errored" at bounding box center [210, 87] width 79 height 10
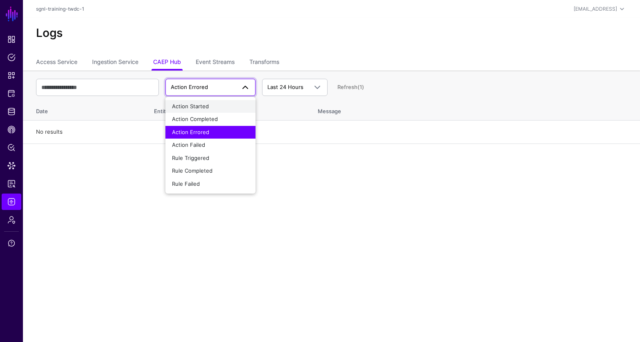
click at [223, 102] on div "Action Started" at bounding box center [210, 106] width 77 height 8
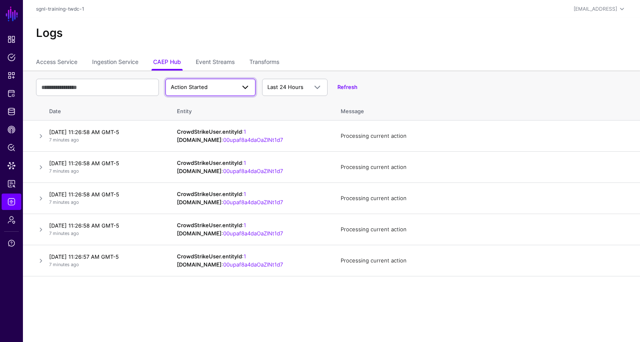
click at [217, 88] on span "Action Started" at bounding box center [203, 87] width 65 height 8
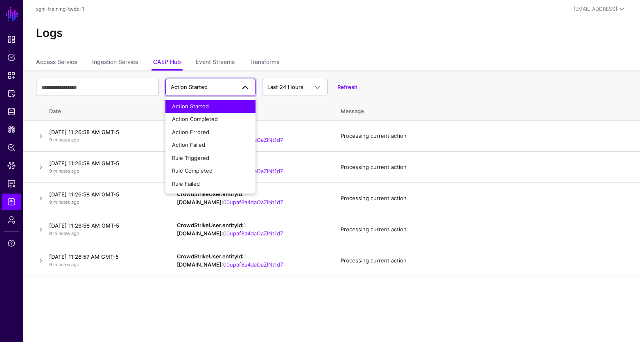
click at [272, 38] on h2 "Logs" at bounding box center [331, 33] width 591 height 14
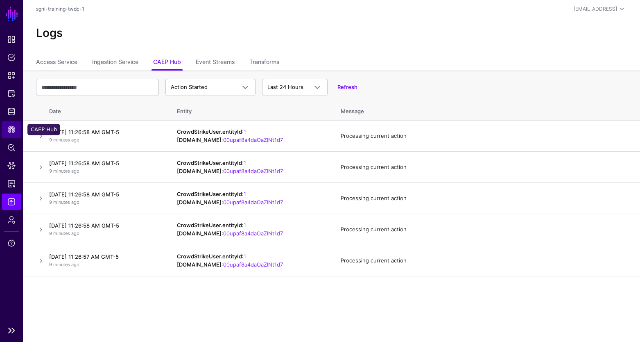
click at [10, 132] on span "CAEP Hub" at bounding box center [11, 129] width 8 height 8
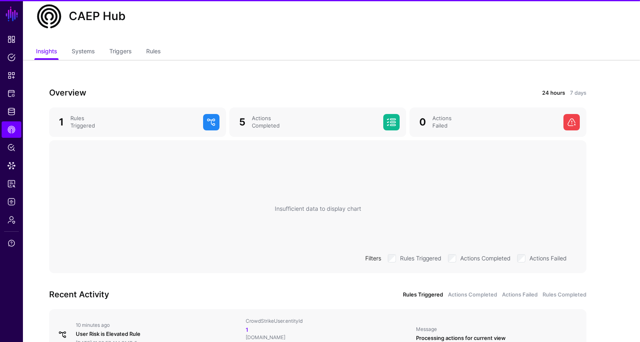
scroll to position [81, 0]
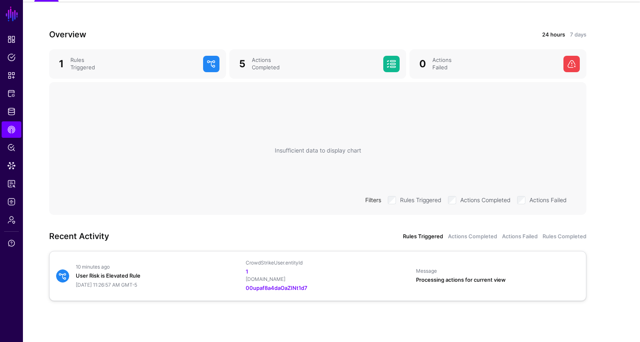
click at [230, 268] on div "10 minutes ago" at bounding box center [157, 266] width 163 height 7
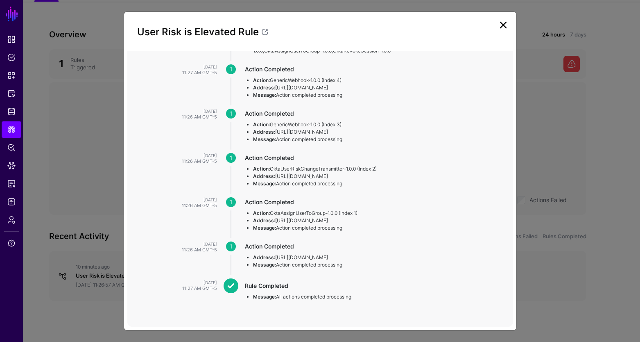
scroll to position [35, 0]
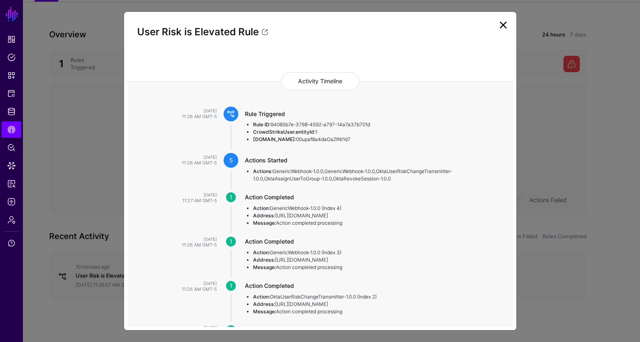
click at [505, 28] on link at bounding box center [503, 24] width 13 height 13
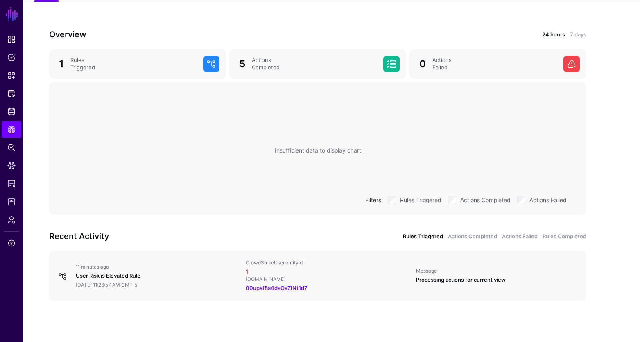
click at [354, 160] on div "Insufficient data to display chart Filters Rules Triggered Actions Completed Ac…" at bounding box center [318, 150] width 525 height 123
